Goal: Communication & Community: Participate in discussion

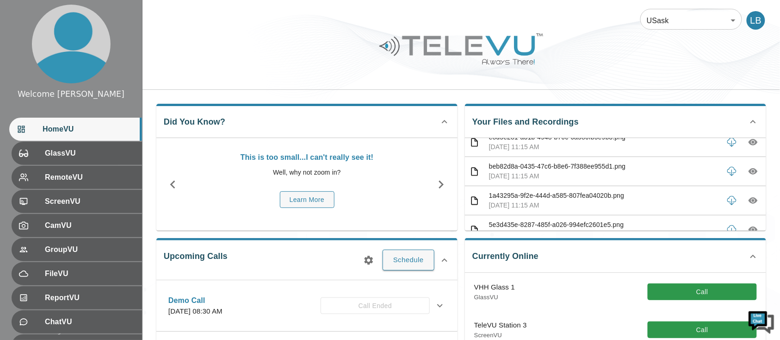
scroll to position [62, 0]
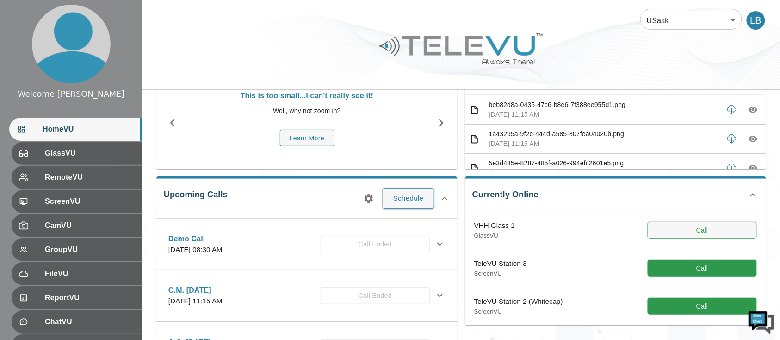
click at [724, 228] on button "Call" at bounding box center [702, 230] width 109 height 17
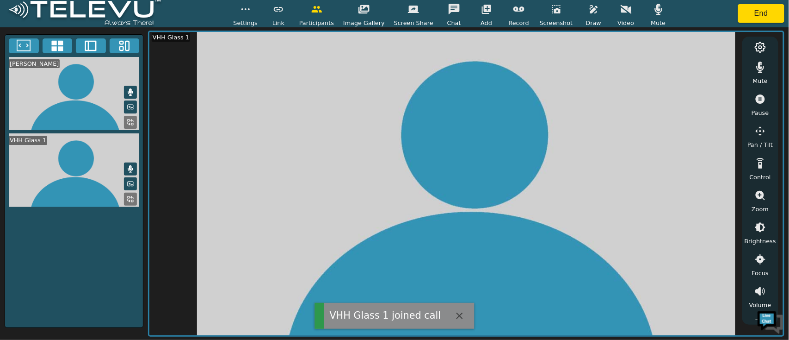
click at [653, 12] on icon "button" at bounding box center [658, 9] width 11 height 11
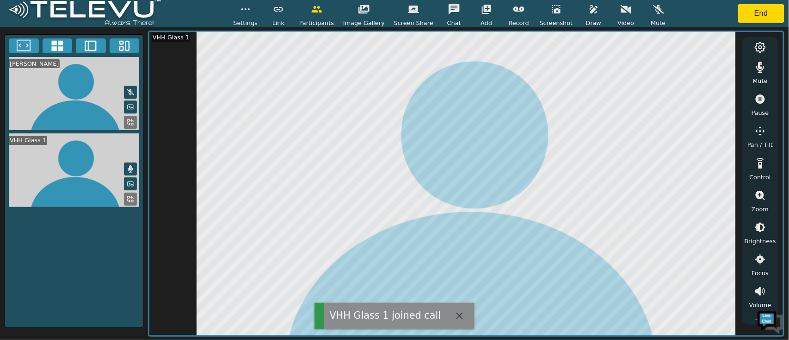
click at [766, 82] on span "Mute" at bounding box center [760, 80] width 15 height 9
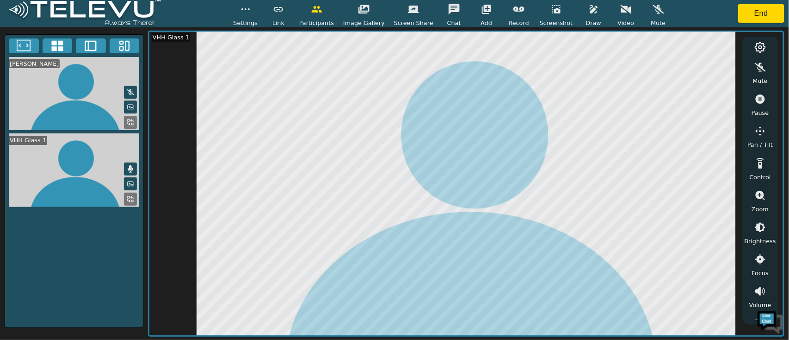
click at [759, 104] on icon "button" at bounding box center [760, 98] width 11 height 11
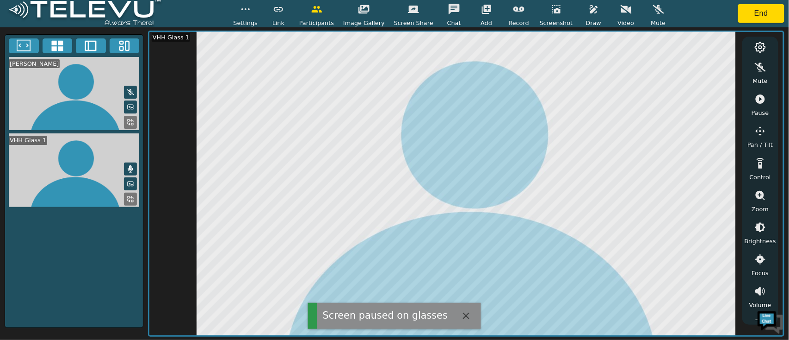
click at [589, 12] on icon "button" at bounding box center [594, 9] width 11 height 11
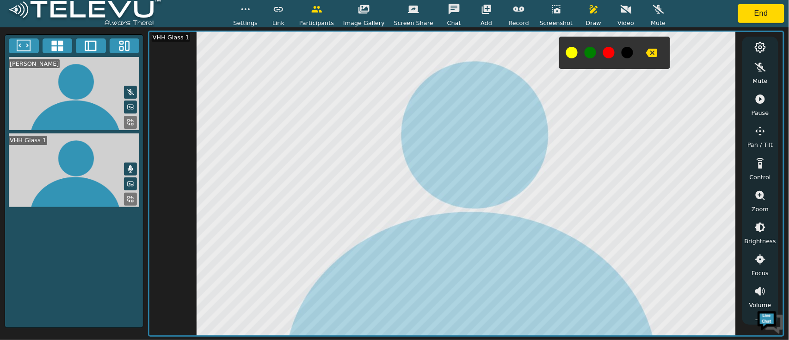
click at [566, 52] on button at bounding box center [572, 53] width 12 height 12
click at [646, 48] on icon "button" at bounding box center [651, 52] width 11 height 11
click at [758, 101] on icon "button" at bounding box center [760, 98] width 9 height 9
click at [589, 10] on icon "button" at bounding box center [594, 9] width 11 height 11
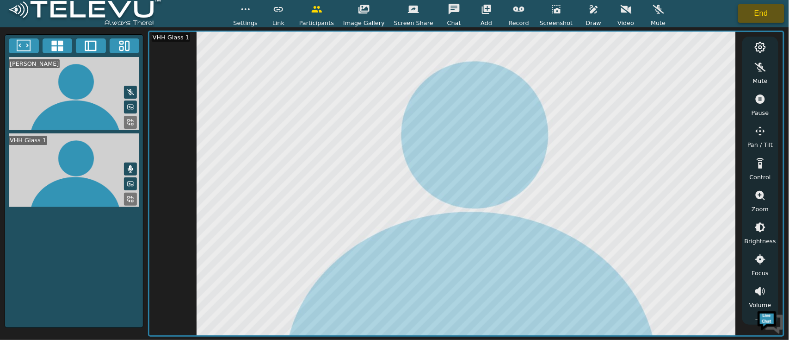
click at [762, 17] on button "End" at bounding box center [761, 13] width 46 height 19
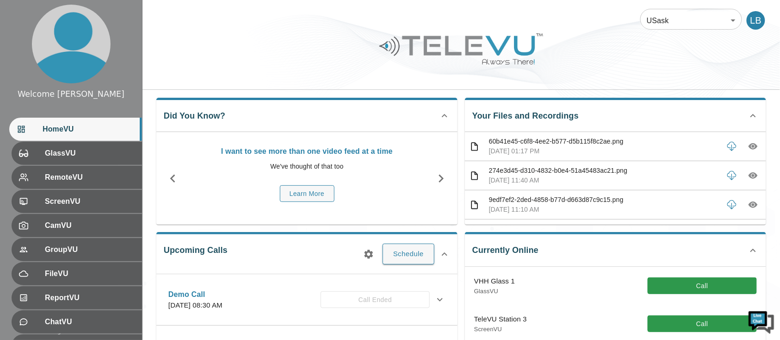
scroll to position [185, 0]
